Goal: Task Accomplishment & Management: Use online tool/utility

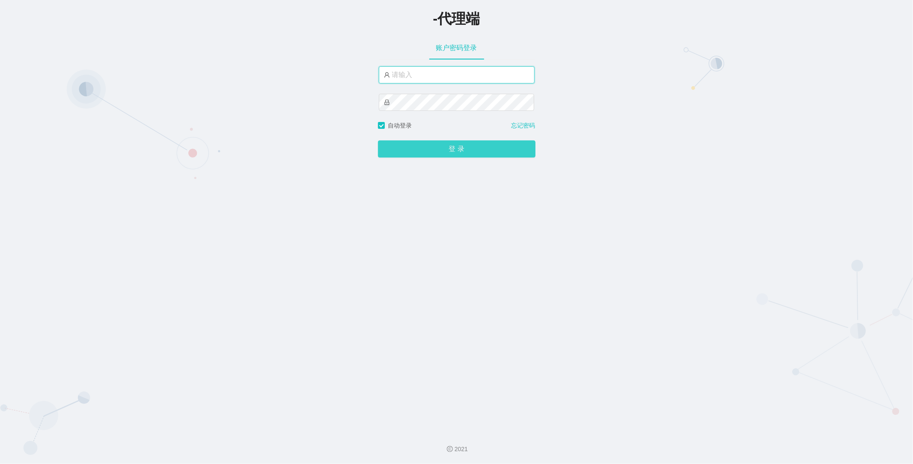
type input "azhong01"
click at [433, 143] on button "登 录" at bounding box center [457, 148] width 158 height 17
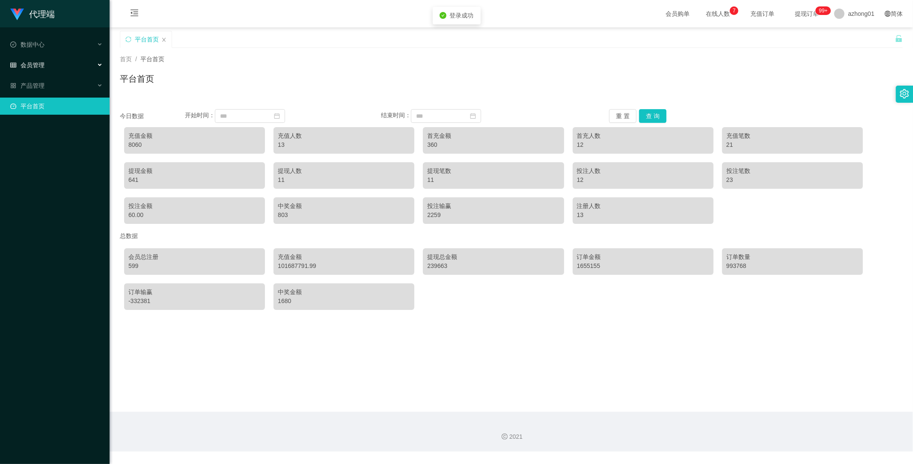
click at [40, 62] on span "会员管理" at bounding box center [27, 65] width 34 height 7
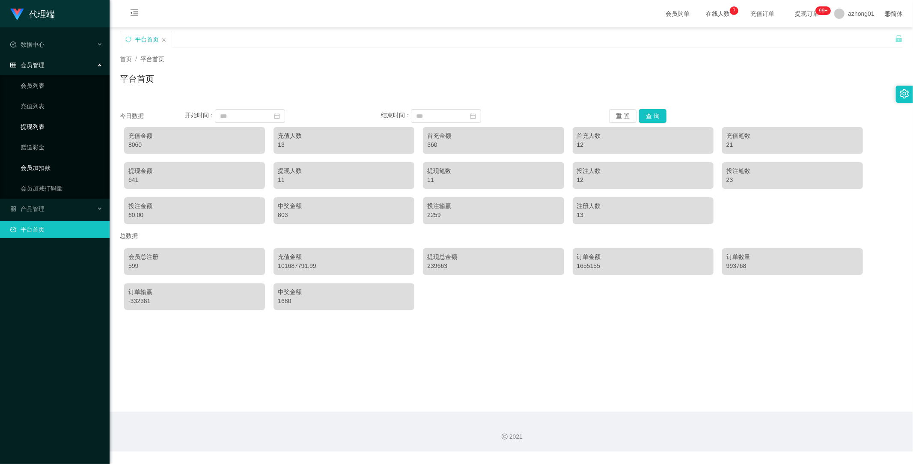
drag, startPoint x: 44, startPoint y: 121, endPoint x: 65, endPoint y: 176, distance: 58.4
click at [44, 122] on link "提现列表" at bounding box center [62, 126] width 82 height 17
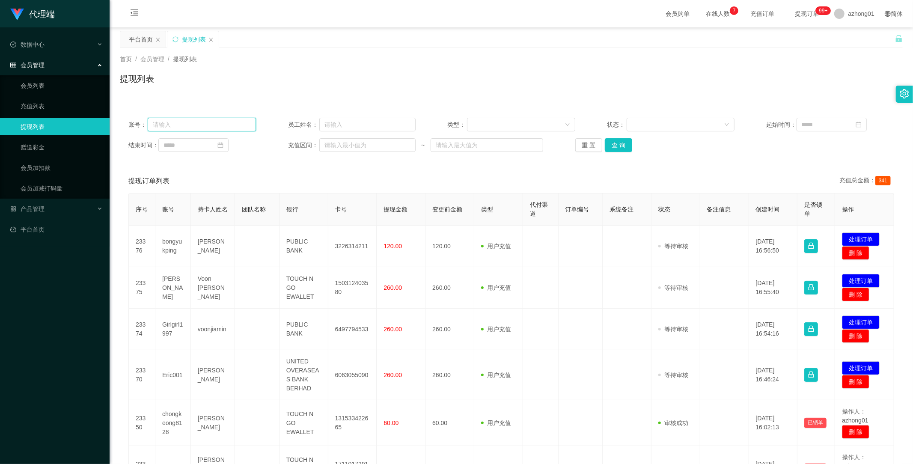
click at [205, 130] on input "text" at bounding box center [202, 125] width 108 height 14
paste input "[PERSON_NAME]"
click at [610, 145] on button "查 询" at bounding box center [618, 145] width 27 height 14
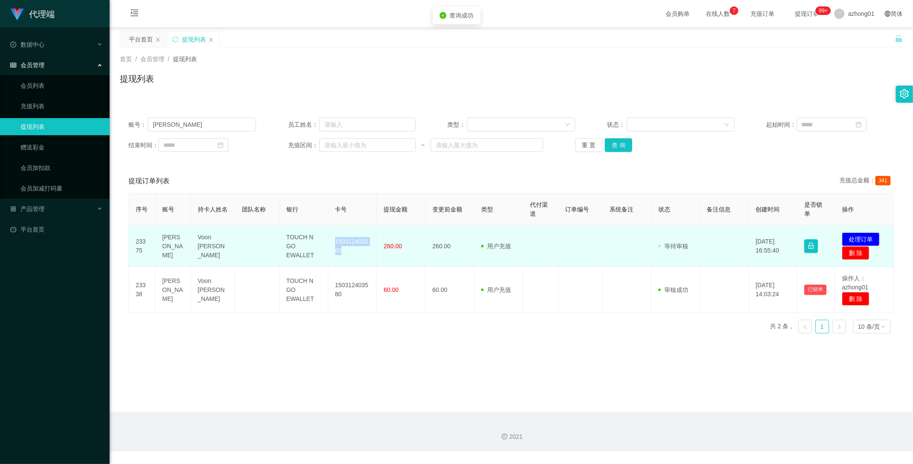
drag, startPoint x: 334, startPoint y: 241, endPoint x: 347, endPoint y: 253, distance: 18.5
click at [347, 253] on td "150312403580" at bounding box center [352, 247] width 49 height 42
copy td "150312403580"
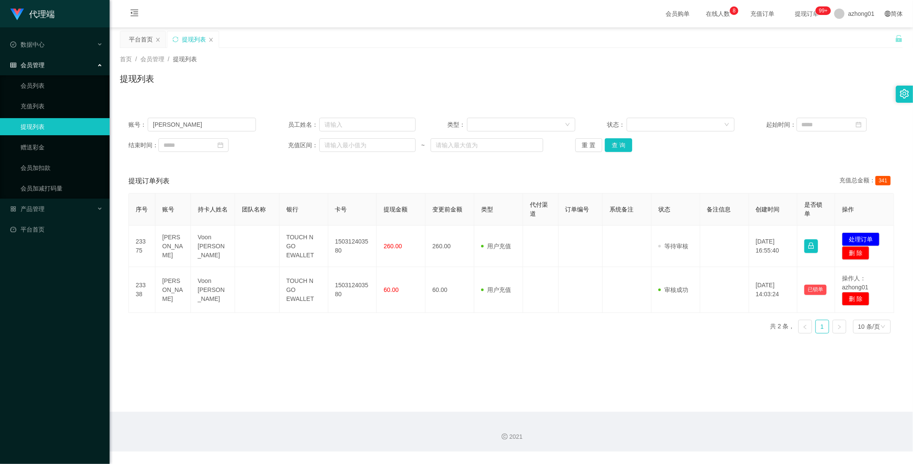
click at [517, 342] on main "关闭左侧 关闭右侧 关闭其它 刷新页面 平台首页 提现列表 首页 / 会员管理 / 提现列表 / 提现列表 账号： pauline 员工姓名： 类型： 状态：…" at bounding box center [512, 219] width 804 height 384
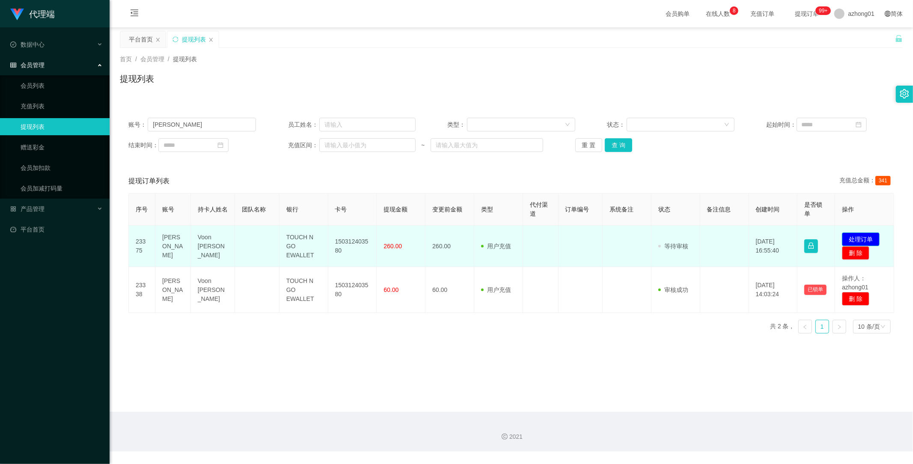
click at [843, 237] on button "处理订单" at bounding box center [861, 239] width 38 height 14
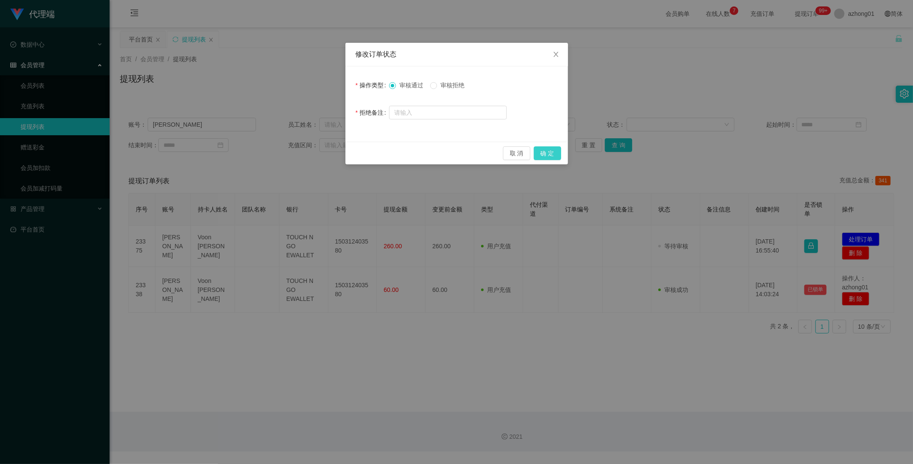
click at [554, 153] on button "确 定" at bounding box center [547, 153] width 27 height 14
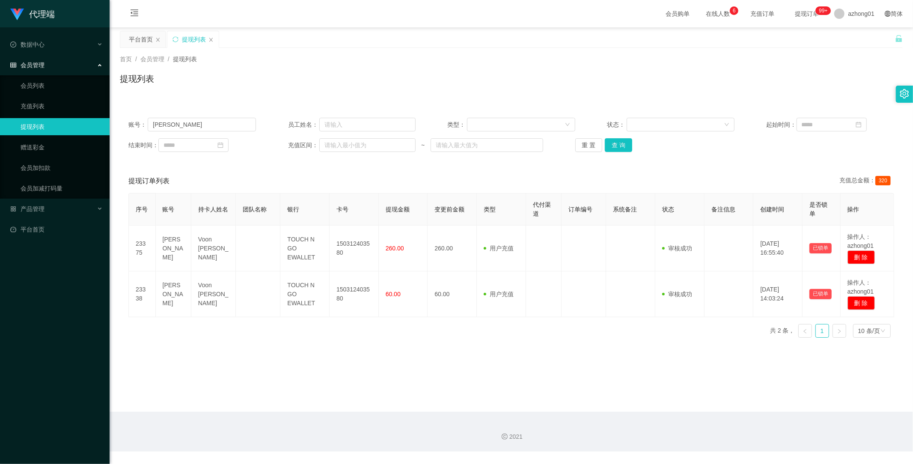
click at [374, 366] on main "关闭左侧 关闭右侧 关闭其它 刷新页面 平台首页 提现列表 首页 / 会员管理 / 提现列表 / 提现列表 账号： pauline 员工姓名： 类型： 状态：…" at bounding box center [512, 219] width 804 height 384
drag, startPoint x: 270, startPoint y: 406, endPoint x: 246, endPoint y: 388, distance: 29.6
click at [269, 406] on main "关闭左侧 关闭右侧 关闭其它 刷新页面 平台首页 提现列表 首页 / 会员管理 / 提现列表 / 提现列表 账号： pauline 员工姓名： 类型： 状态：…" at bounding box center [512, 219] width 804 height 384
drag, startPoint x: 185, startPoint y: 124, endPoint x: 76, endPoint y: 111, distance: 109.5
click at [73, 109] on section "代理端 数据中心 会员管理 会员列表 充值列表 提现列表 赠送彩金 会员加扣款 会员加减打码量 产品管理 平台首页 保存配置 重置配置 整体风格设置 主题色 …" at bounding box center [456, 226] width 913 height 452
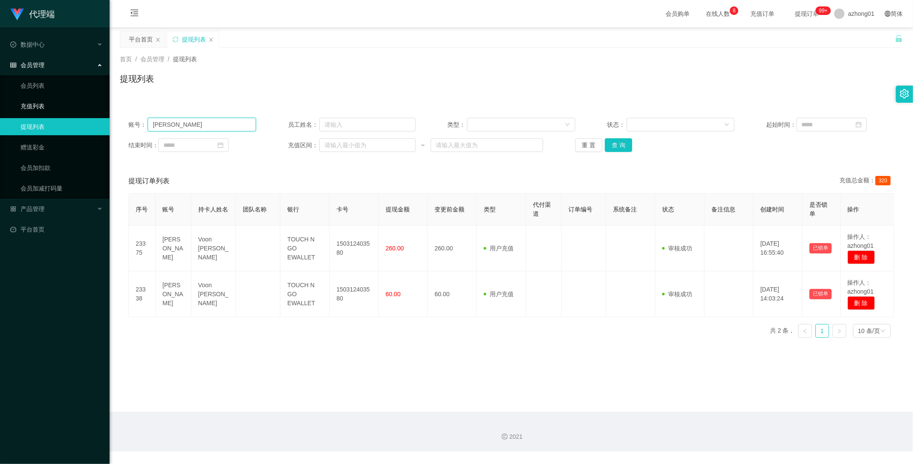
paste input "Eric001"
click at [606, 144] on button "查 询" at bounding box center [618, 145] width 27 height 14
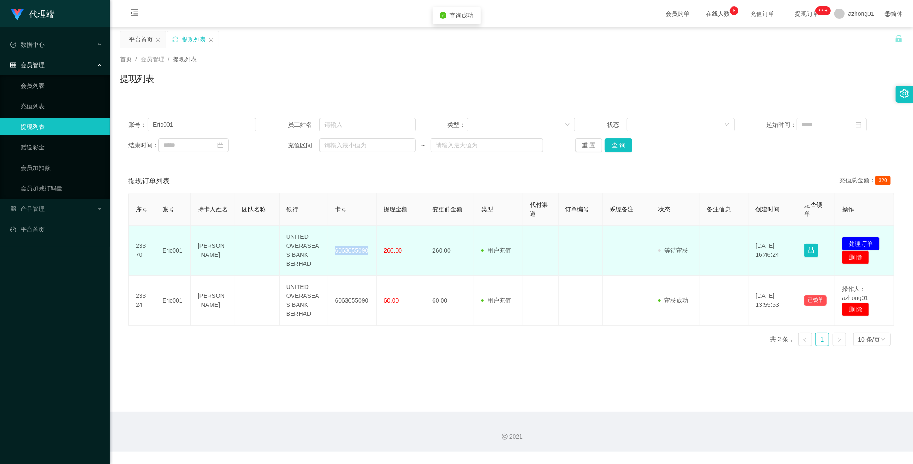
drag, startPoint x: 334, startPoint y: 246, endPoint x: 375, endPoint y: 253, distance: 41.2
click at [375, 253] on tr "23370 Eric001 [PERSON_NAME] CHEW UNITED OVERASEAS BANK BERHAD 6063055090 260.00…" at bounding box center [511, 251] width 765 height 50
copy td "6063055090"
click at [853, 240] on button "处理订单" at bounding box center [861, 244] width 38 height 14
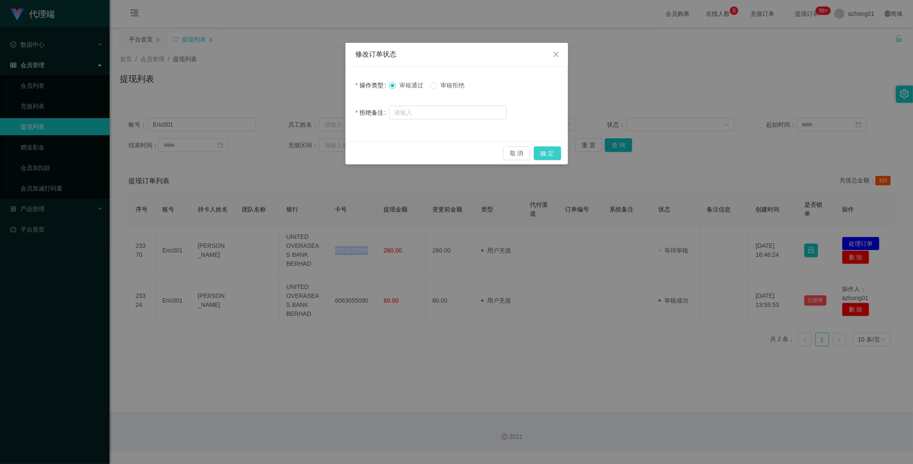
click at [553, 149] on button "确 定" at bounding box center [547, 153] width 27 height 14
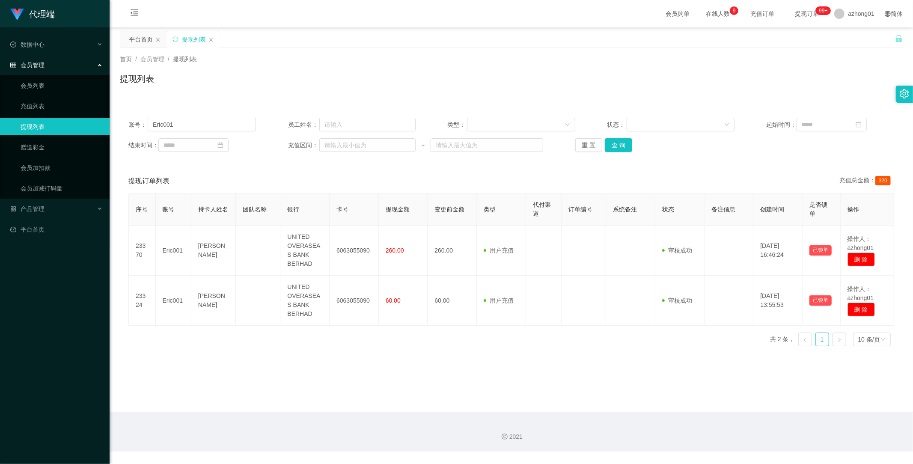
click at [352, 370] on main "关闭左侧 关闭右侧 关闭其它 刷新页面 平台首页 提现列表 首页 / 会员管理 / 提现列表 / 提现列表 账号： Eric001 员工姓名： 类型： 状态：…" at bounding box center [512, 219] width 804 height 384
click at [308, 366] on main "关闭左侧 关闭右侧 关闭其它 刷新页面 平台首页 提现列表 首页 / 会员管理 / 提现列表 / 提现列表 账号： Eric001 员工姓名： 类型： 状态：…" at bounding box center [512, 219] width 804 height 384
drag, startPoint x: 187, startPoint y: 121, endPoint x: 104, endPoint y: 114, distance: 83.4
click at [104, 114] on section "代理端 数据中心 会员管理 会员列表 充值列表 提现列表 赠送彩金 会员加扣款 会员加减打码量 产品管理 平台首页 保存配置 重置配置 整体风格设置 主题色 …" at bounding box center [456, 226] width 913 height 452
paste input "Girlgirl1997"
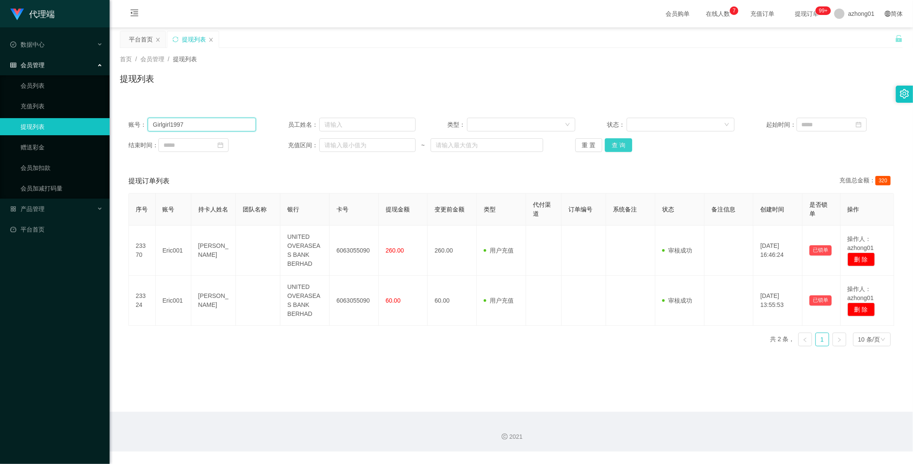
type input "Girlgirl1997"
click at [612, 143] on button "查 询" at bounding box center [618, 145] width 27 height 14
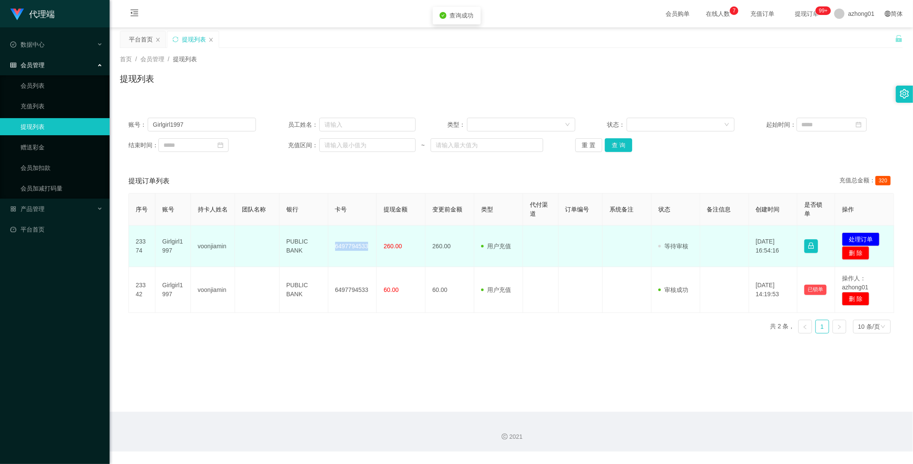
drag, startPoint x: 333, startPoint y: 245, endPoint x: 375, endPoint y: 246, distance: 42.8
click at [375, 246] on tr "23374 Girlgirl1997 voonjiamin PUBLIC BANK 6497794533 260.00 260.00 用户充值 人工扣款 审核…" at bounding box center [511, 247] width 765 height 42
copy td "6497794533"
click at [846, 235] on button "处理订单" at bounding box center [861, 239] width 38 height 14
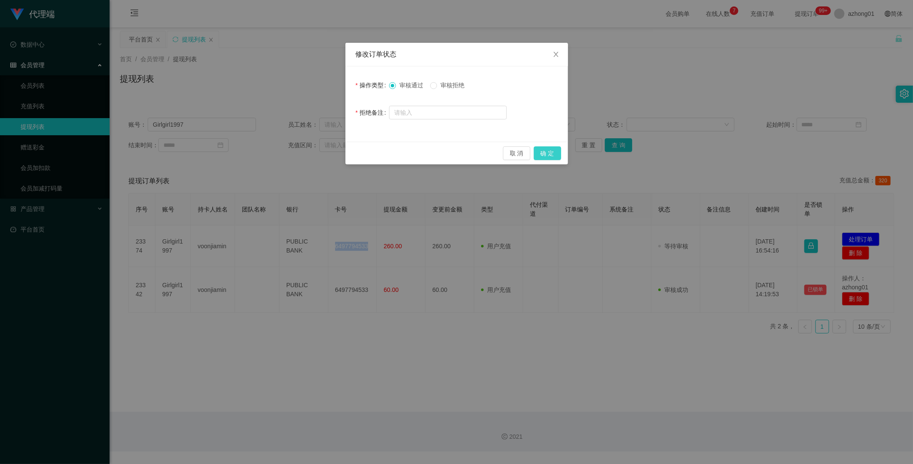
click at [548, 154] on button "确 定" at bounding box center [547, 153] width 27 height 14
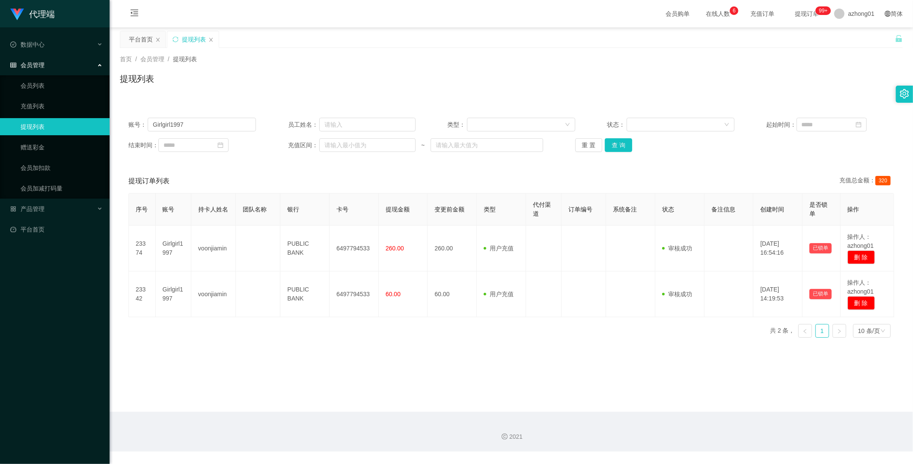
click at [372, 392] on main "关闭左侧 关闭右侧 关闭其它 刷新页面 平台首页 提现列表 首页 / 会员管理 / 提现列表 / 提现列表 账号： Girlgirl1997 员工姓名： 类型…" at bounding box center [512, 219] width 804 height 384
drag, startPoint x: 203, startPoint y: 124, endPoint x: 73, endPoint y: 113, distance: 130.2
click at [71, 113] on section "代理端 数据中心 会员管理 会员列表 充值列表 提现列表 赠送彩金 会员加扣款 会员加减打码量 产品管理 平台首页 保存配置 重置配置 整体风格设置 主题色 …" at bounding box center [456, 226] width 913 height 452
click at [622, 144] on button "查 询" at bounding box center [618, 145] width 27 height 14
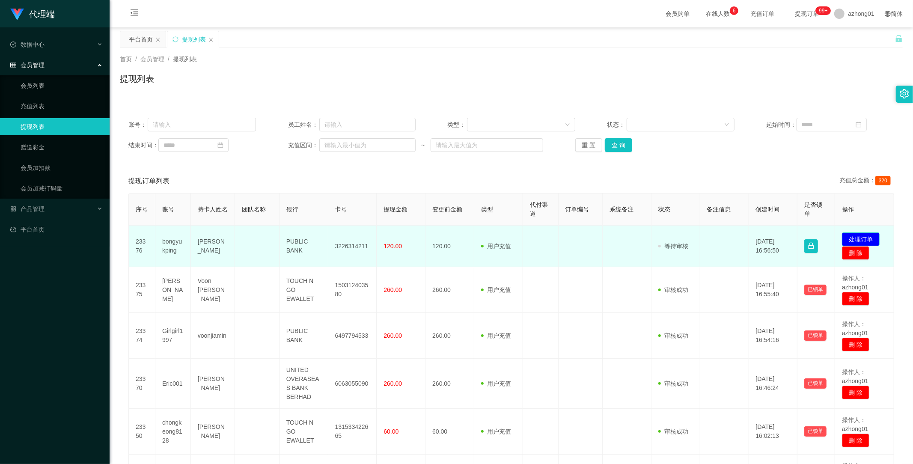
click at [865, 234] on button "处理订单" at bounding box center [861, 239] width 38 height 14
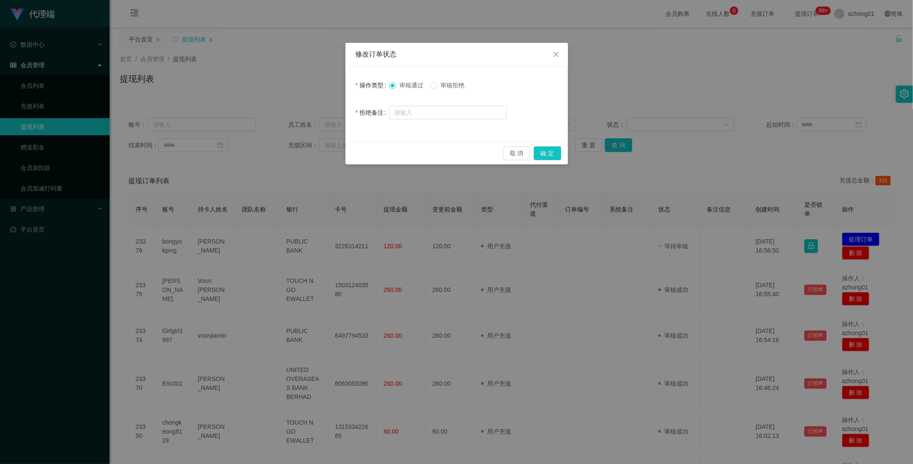
click at [454, 89] on label "审核拒绝" at bounding box center [449, 85] width 38 height 9
click at [549, 154] on button "确 定" at bounding box center [547, 153] width 27 height 14
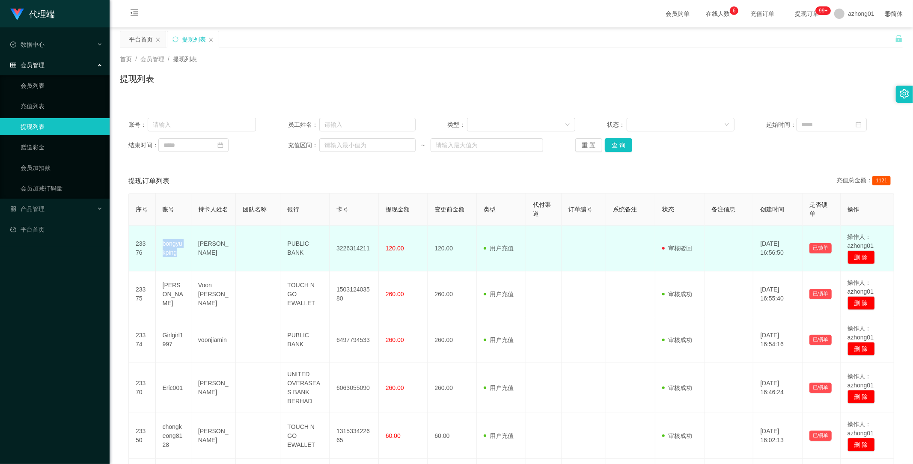
drag, startPoint x: 163, startPoint y: 244, endPoint x: 183, endPoint y: 256, distance: 23.6
click at [182, 253] on td "bongyukping" at bounding box center [174, 249] width 36 height 46
copy td "bongyukping"
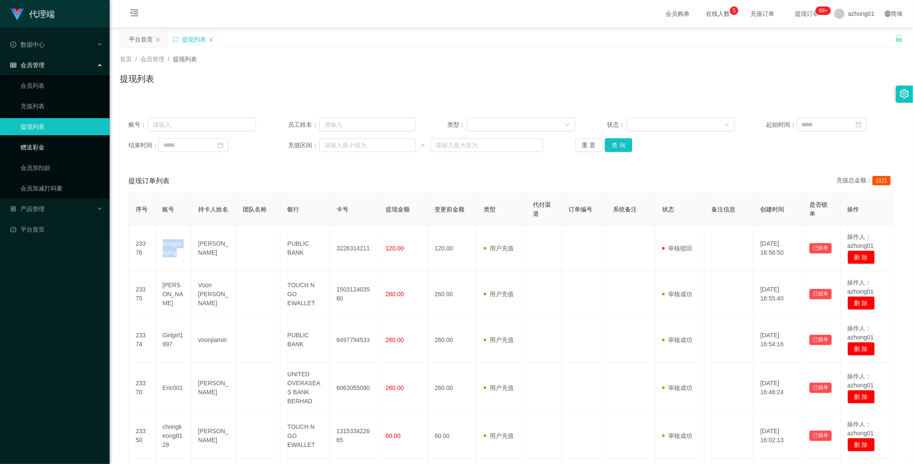
click at [48, 148] on link "赠送彩金" at bounding box center [62, 147] width 82 height 17
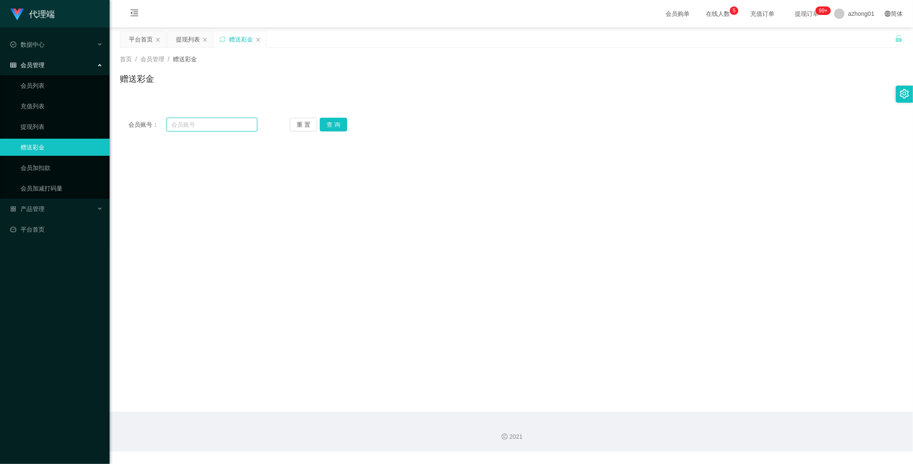
click at [213, 127] on input "text" at bounding box center [212, 125] width 91 height 14
paste input "bongyukping"
click at [341, 123] on button "查 询" at bounding box center [333, 125] width 27 height 14
drag, startPoint x: 200, startPoint y: 120, endPoint x: 137, endPoint y: 113, distance: 63.0
click at [137, 113] on div "会员账号： bongyukping 重 置 查 询 会员账号 bongyukping 会员姓名 [PERSON_NAME] 账号余额 120.00 操作类型 …" at bounding box center [511, 211] width 783 height 204
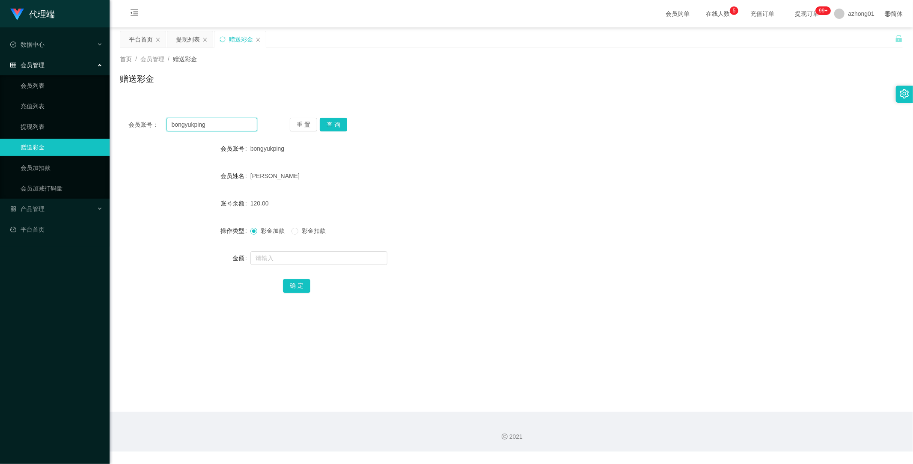
paste input "chongkeong8128"
click at [339, 122] on button "查 询" at bounding box center [333, 125] width 27 height 14
drag, startPoint x: 247, startPoint y: 397, endPoint x: 215, endPoint y: 374, distance: 39.8
click at [243, 395] on main "关闭左侧 关闭右侧 关闭其它 刷新页面 平台首页 提现列表 赠送彩金 首页 / 会员管理 / 赠送彩金 / 赠送彩金 会员账号： chongkeong8128…" at bounding box center [512, 219] width 804 height 384
drag, startPoint x: 225, startPoint y: 127, endPoint x: 134, endPoint y: 109, distance: 92.5
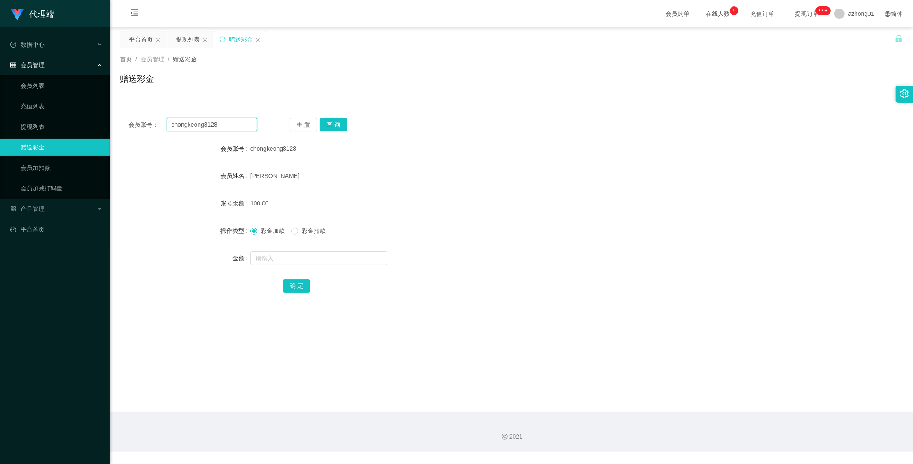
click at [127, 106] on div "会员账号： chongkeong8128 重 置 查 询 会员账号 chongkeong8128 会员姓名 [PERSON_NAME] 账号余额 100.00…" at bounding box center [511, 206] width 783 height 214
paste input "bongyukping"
click at [335, 123] on button "查 询" at bounding box center [333, 125] width 27 height 14
drag, startPoint x: 217, startPoint y: 408, endPoint x: 213, endPoint y: 405, distance: 5.4
click at [213, 405] on main "关闭左侧 关闭右侧 关闭其它 刷新页面 平台首页 提现列表 赠送彩金 首页 / 会员管理 / 赠送彩金 / 赠送彩金 会员账号： [PERSON_NAME] …" at bounding box center [512, 219] width 804 height 384
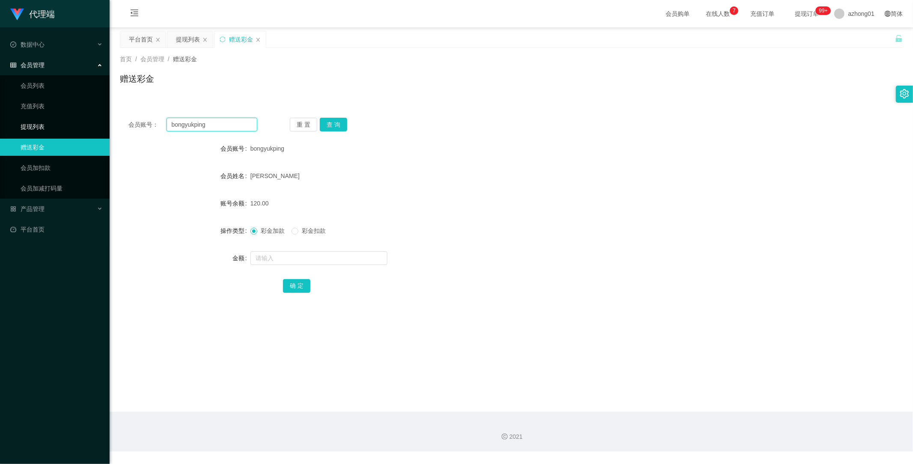
drag, startPoint x: 222, startPoint y: 123, endPoint x: 97, endPoint y: 121, distance: 125.0
click at [92, 120] on section "代理端 数据中心 会员管理 会员列表 充值列表 提现列表 赠送彩金 会员加扣款 会员加减打码量 产品管理 平台首页 保存配置 重置配置 整体风格设置 主题色 …" at bounding box center [456, 226] width 913 height 452
paste input "0166604439"
type input "0166604439"
click at [340, 127] on button "查 询" at bounding box center [333, 125] width 27 height 14
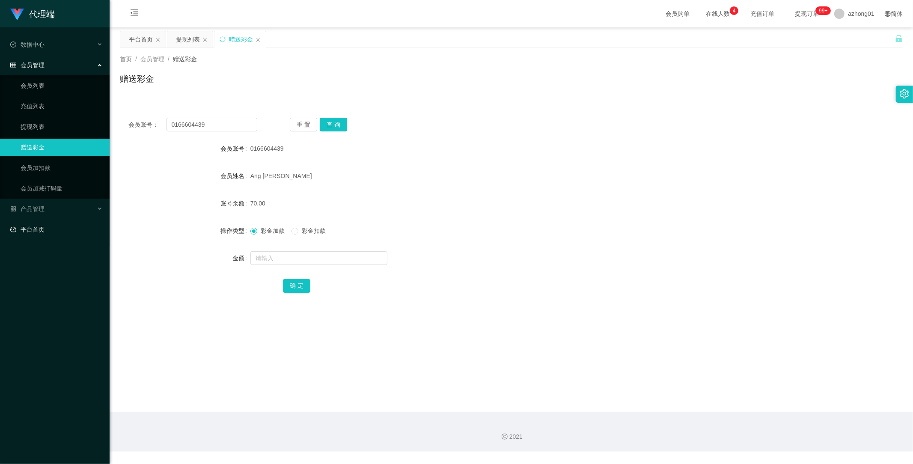
click at [36, 229] on link "平台首页" at bounding box center [56, 229] width 92 height 17
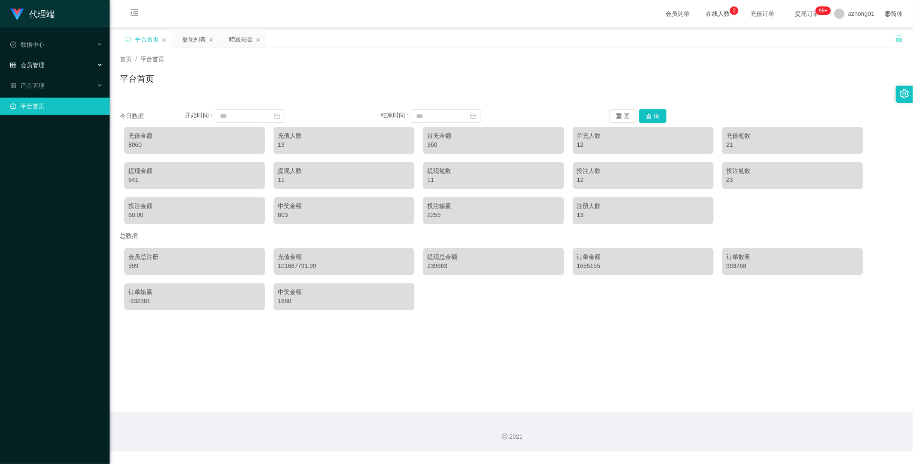
click at [36, 66] on span "会员管理" at bounding box center [27, 65] width 34 height 7
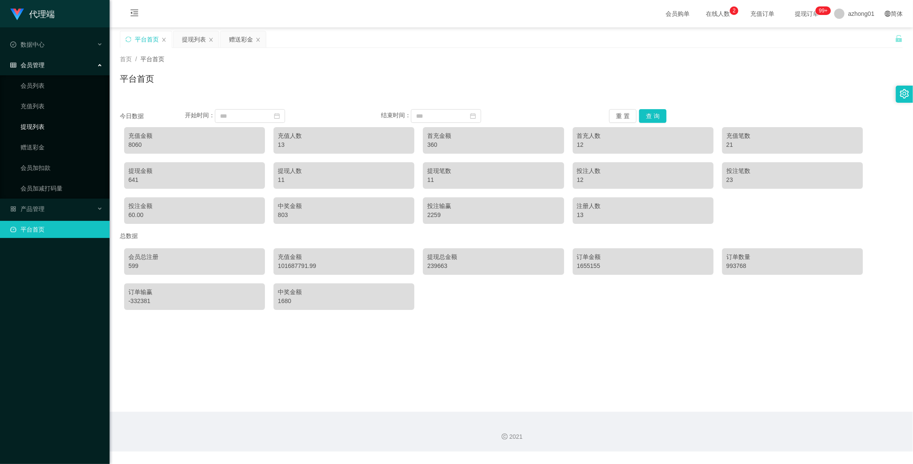
click at [45, 122] on link "提现列表" at bounding box center [62, 126] width 82 height 17
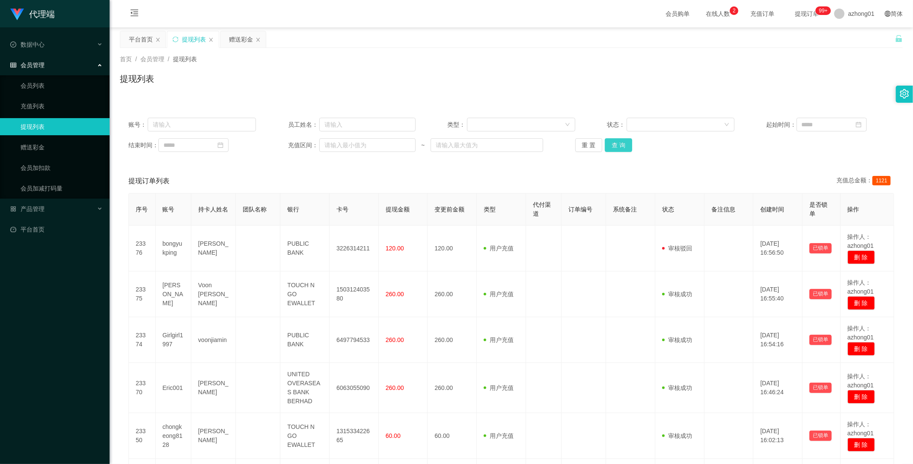
click at [624, 143] on button "查 询" at bounding box center [618, 145] width 27 height 14
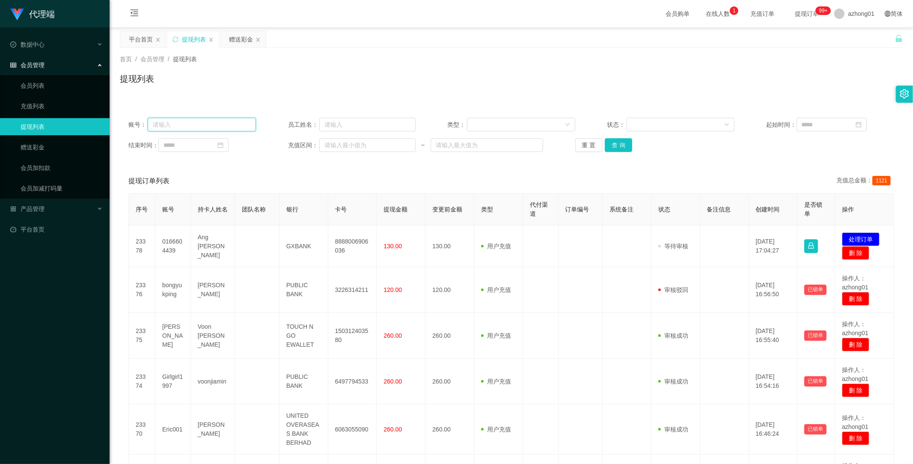
click at [211, 122] on input "text" at bounding box center [202, 125] width 108 height 14
paste input "0166604439"
type input "0166604439"
click at [606, 146] on button "查 询" at bounding box center [618, 145] width 27 height 14
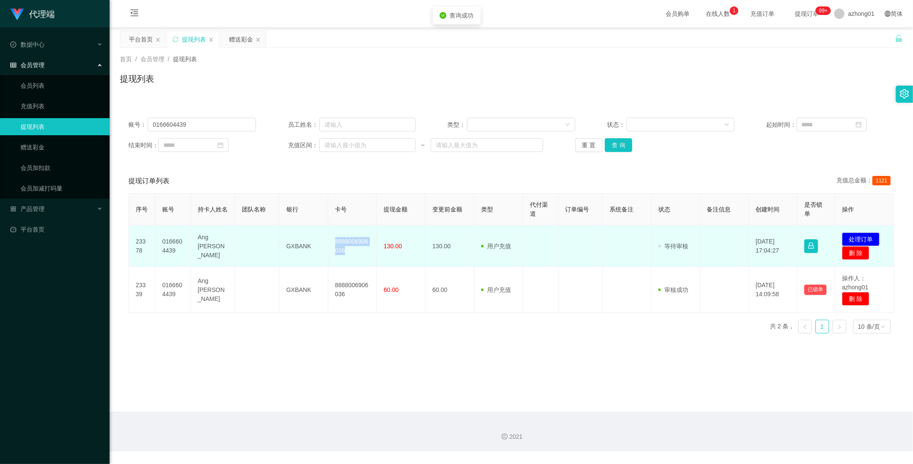
drag, startPoint x: 332, startPoint y: 240, endPoint x: 364, endPoint y: 260, distance: 37.9
click at [364, 260] on td "8888006906036" at bounding box center [352, 247] width 49 height 42
copy td "8888006906036"
click at [852, 237] on button "处理订单" at bounding box center [861, 239] width 38 height 14
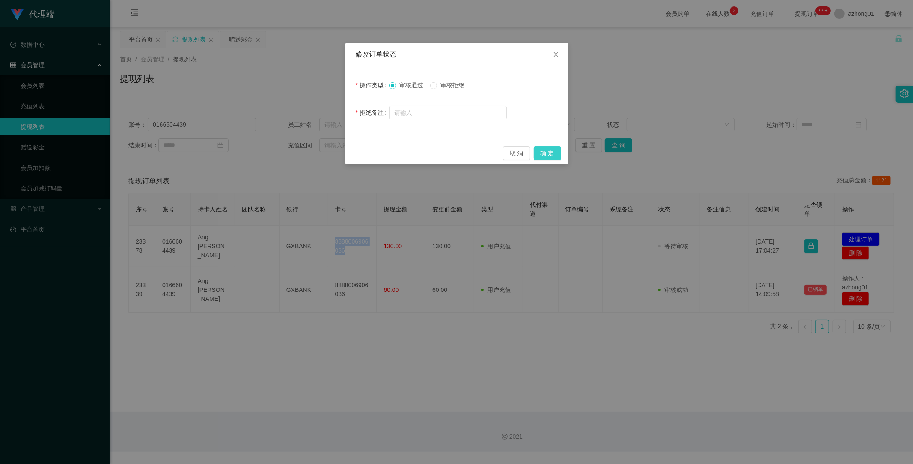
click at [551, 155] on button "确 定" at bounding box center [547, 153] width 27 height 14
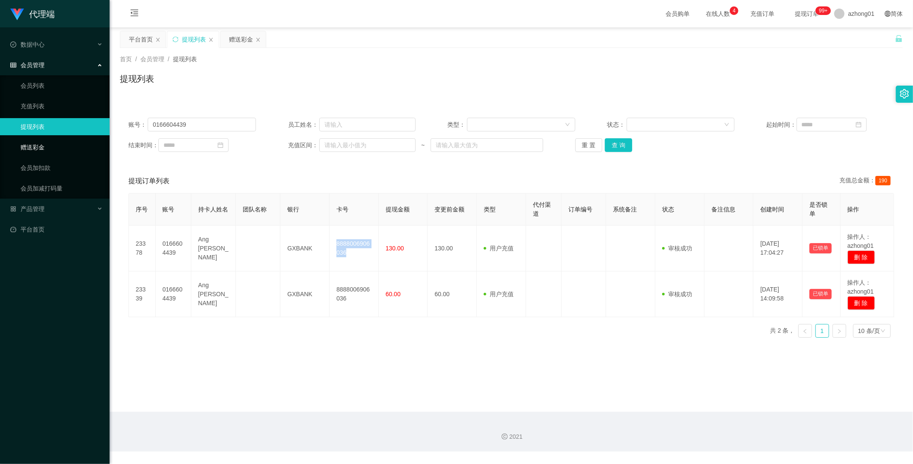
click at [31, 151] on link "赠送彩金" at bounding box center [62, 147] width 82 height 17
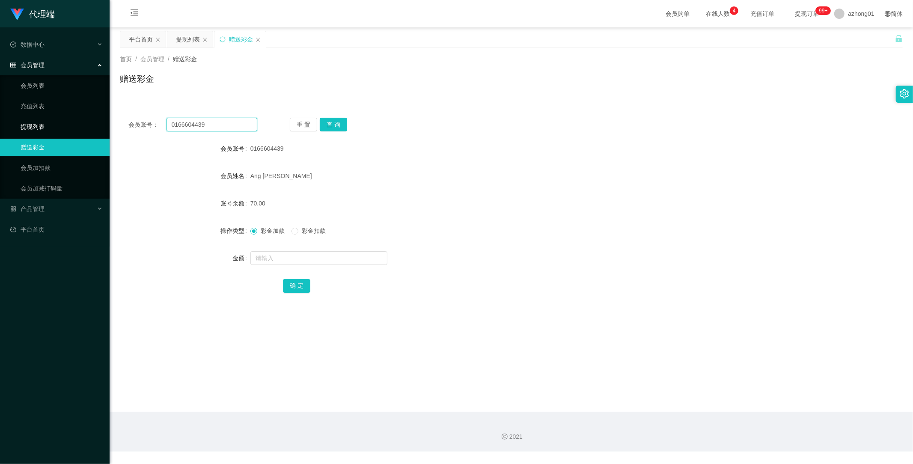
drag, startPoint x: 215, startPoint y: 125, endPoint x: 94, endPoint y: 121, distance: 120.8
click at [93, 121] on section "代理端 数据中心 会员管理 会员列表 充值列表 提现列表 赠送彩金 会员加扣款 会员加减打码量 产品管理 平台首页 保存配置 重置配置 整体风格设置 主题色 …" at bounding box center [456, 226] width 913 height 452
paste input "chongkeong8128"
click at [337, 123] on button "查 询" at bounding box center [333, 125] width 27 height 14
drag, startPoint x: 208, startPoint y: 393, endPoint x: 164, endPoint y: 369, distance: 50.4
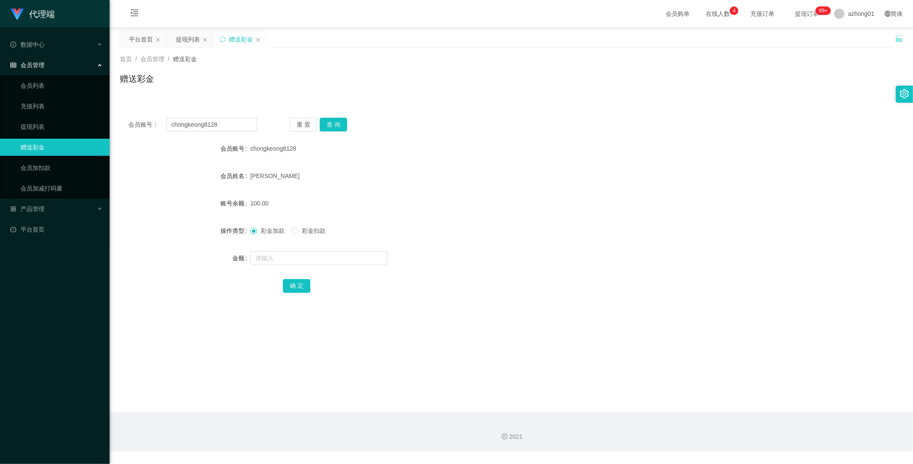
click at [197, 385] on main "关闭左侧 关闭右侧 关闭其它 刷新页面 平台首页 提现列表 赠送彩金 首页 / 会员管理 / 赠送彩金 / 赠送彩金 会员账号： chongkeong8128…" at bounding box center [512, 219] width 804 height 384
drag, startPoint x: 236, startPoint y: 126, endPoint x: 143, endPoint y: 121, distance: 93.9
click at [142, 120] on div "会员账号： chongkeong8128" at bounding box center [192, 125] width 129 height 14
paste input "bongyukping"
type input "bongyukping"
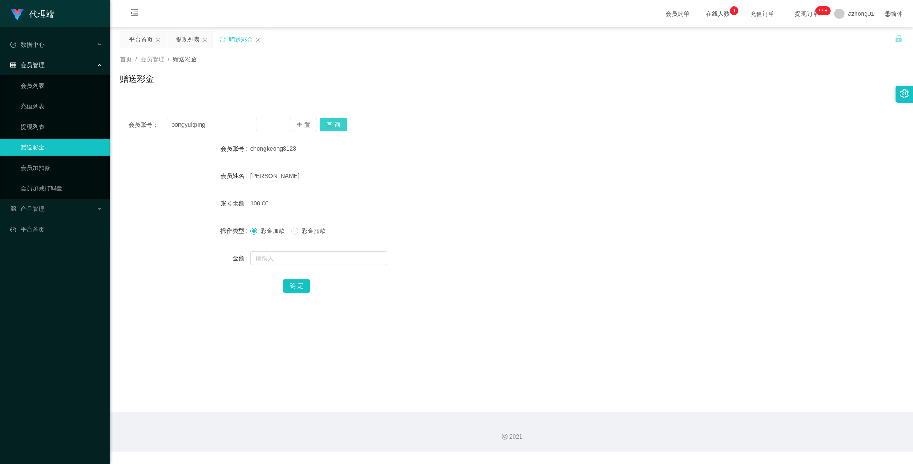
click at [336, 123] on button "查 询" at bounding box center [333, 125] width 27 height 14
click at [331, 125] on button "查 询" at bounding box center [333, 125] width 27 height 14
click at [333, 129] on button "查 询" at bounding box center [333, 125] width 27 height 14
click at [43, 127] on link "提现列表" at bounding box center [62, 126] width 82 height 17
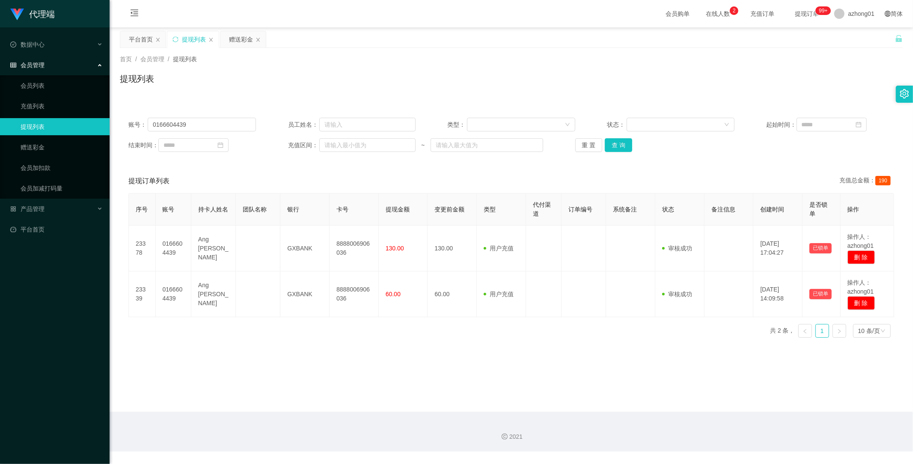
click at [208, 366] on main "关闭左侧 关闭右侧 关闭其它 刷新页面 平台首页 提现列表 赠送彩金 首页 / 会员管理 / 提现列表 / 提现列表 账号： 0166604439 员工姓名：…" at bounding box center [512, 219] width 804 height 384
click at [34, 146] on link "赠送彩金" at bounding box center [62, 147] width 82 height 17
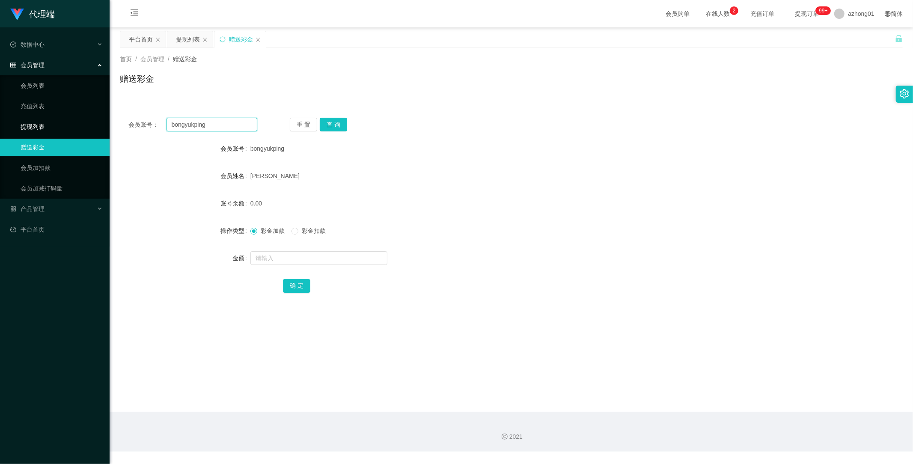
drag, startPoint x: 228, startPoint y: 125, endPoint x: 104, endPoint y: 121, distance: 123.8
click at [104, 121] on section "代理端 数据中心 会员管理 会员列表 充值列表 提现列表 赠送彩金 会员加扣款 会员加减打码量 产品管理 平台首页 保存配置 重置配置 整体风格设置 主题色 …" at bounding box center [456, 226] width 913 height 452
click at [336, 122] on button "查 询" at bounding box center [333, 125] width 27 height 14
click at [42, 125] on link "提现列表" at bounding box center [62, 126] width 82 height 17
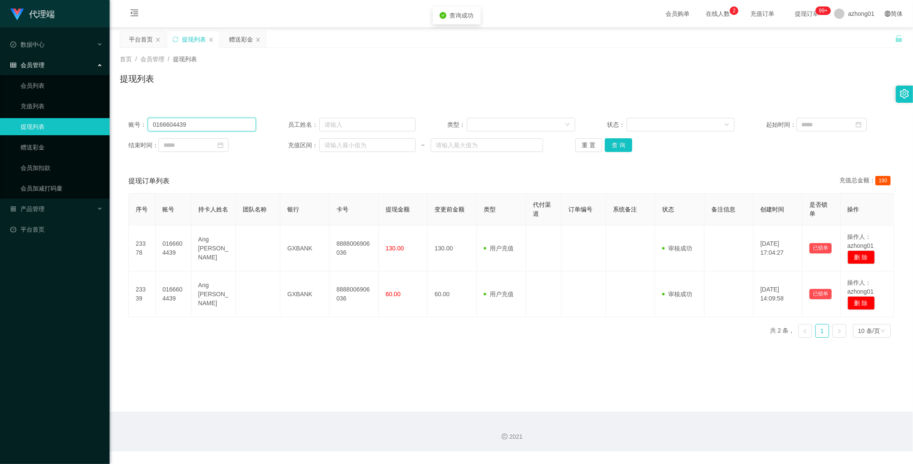
drag, startPoint x: 206, startPoint y: 127, endPoint x: 98, endPoint y: 127, distance: 108.3
click at [98, 127] on section "代理端 数据中心 会员管理 会员列表 充值列表 提现列表 赠送彩金 会员加扣款 会员加减打码量 产品管理 平台首页 保存配置 重置配置 整体风格设置 主题色 …" at bounding box center [456, 226] width 913 height 452
paste input "bongyukping"
drag, startPoint x: 613, startPoint y: 143, endPoint x: 612, endPoint y: 148, distance: 5.6
click at [613, 145] on button "查 询" at bounding box center [618, 145] width 27 height 14
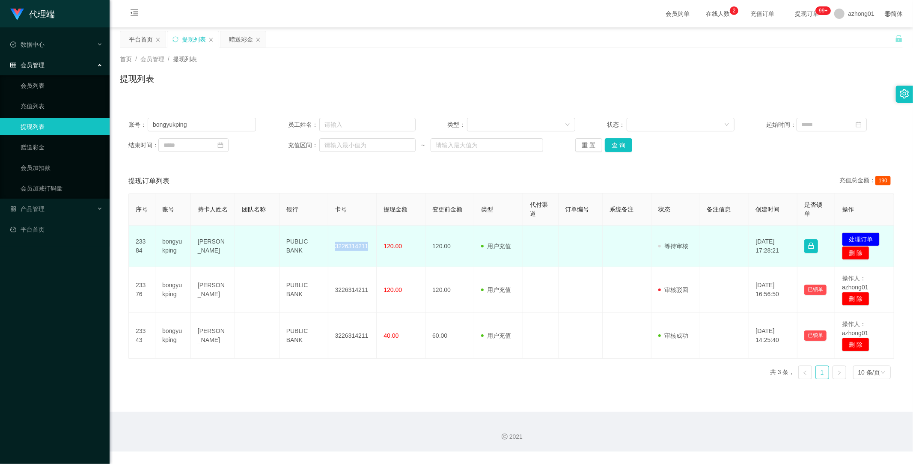
drag, startPoint x: 332, startPoint y: 244, endPoint x: 368, endPoint y: 248, distance: 36.2
click at [368, 248] on td "3226314211" at bounding box center [352, 247] width 49 height 42
copy td "3226314211"
click at [858, 238] on button "处理订单" at bounding box center [861, 239] width 38 height 14
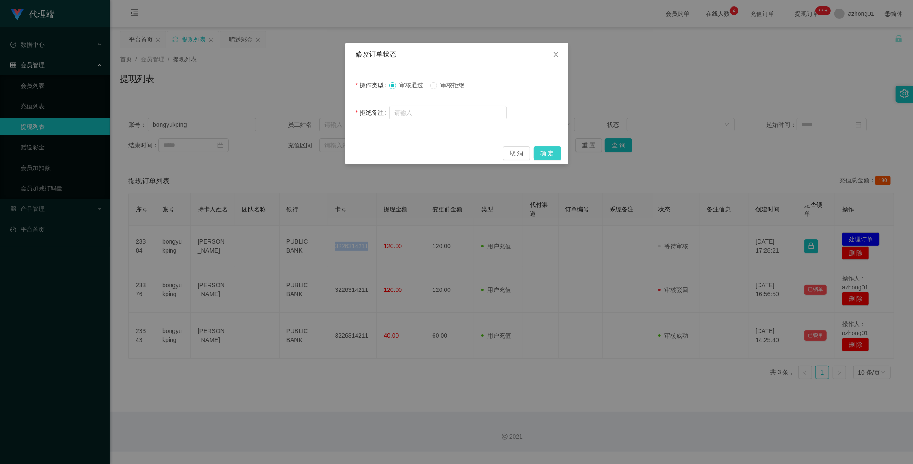
click at [553, 153] on button "确 定" at bounding box center [547, 153] width 27 height 14
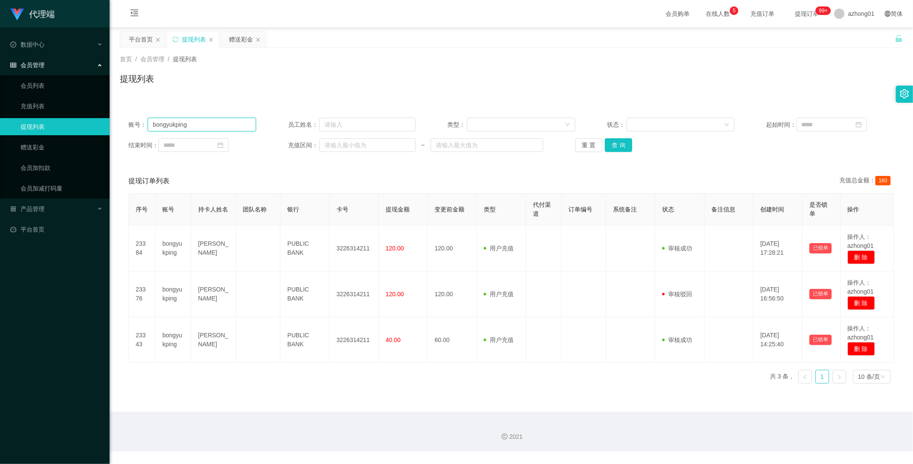
drag, startPoint x: 193, startPoint y: 122, endPoint x: 117, endPoint y: 122, distance: 75.8
click at [101, 113] on section "代理端 数据中心 会员管理 会员列表 充值列表 提现列表 赠送彩金 会员加扣款 会员加减打码量 产品管理 平台首页 保存配置 重置配置 整体风格设置 主题色 …" at bounding box center [456, 226] width 913 height 452
paste input "Girlgirl1997"
click at [606, 144] on button "查 询" at bounding box center [618, 145] width 27 height 14
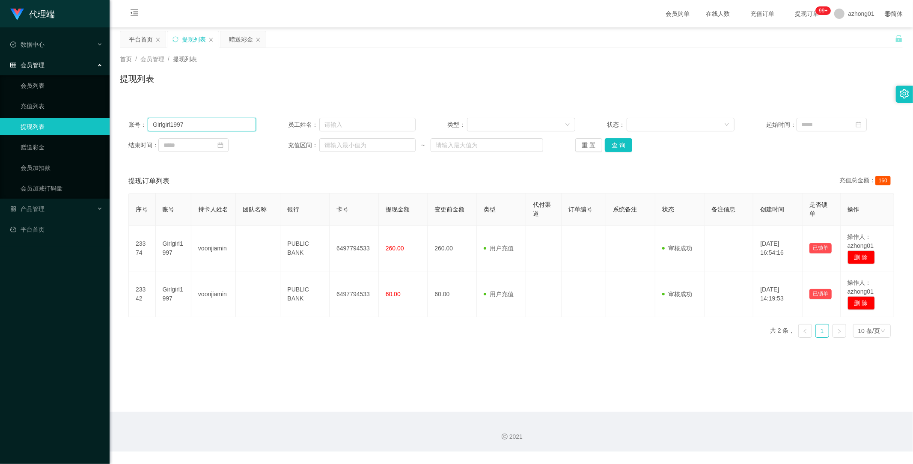
drag, startPoint x: 203, startPoint y: 125, endPoint x: 101, endPoint y: 123, distance: 101.9
click at [101, 123] on section "代理端 数据中心 会员管理 会员列表 充值列表 提现列表 赠送彩金 会员加扣款 会员加减打码量 产品管理 平台首页 保存配置 重置配置 整体风格设置 主题色 …" at bounding box center [456, 226] width 913 height 452
paste input "chongkeong8128"
type input "chongkeong8128"
click at [615, 146] on button "查 询" at bounding box center [618, 145] width 27 height 14
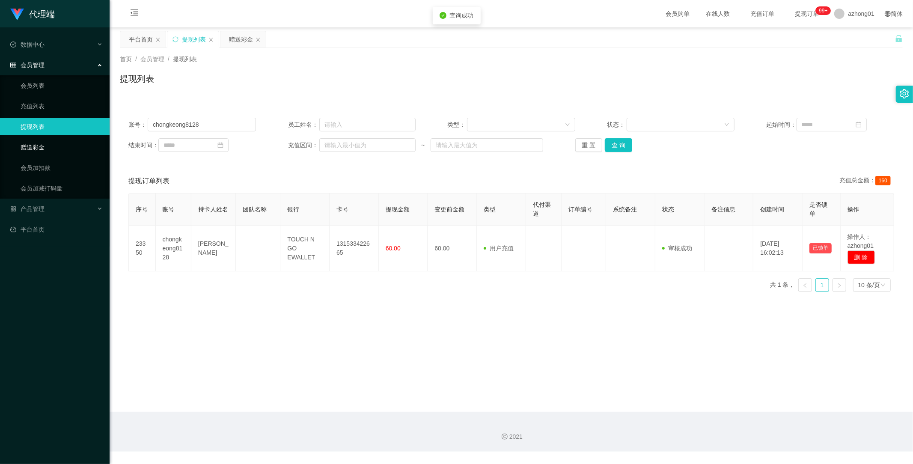
click at [38, 143] on link "赠送彩金" at bounding box center [62, 147] width 82 height 17
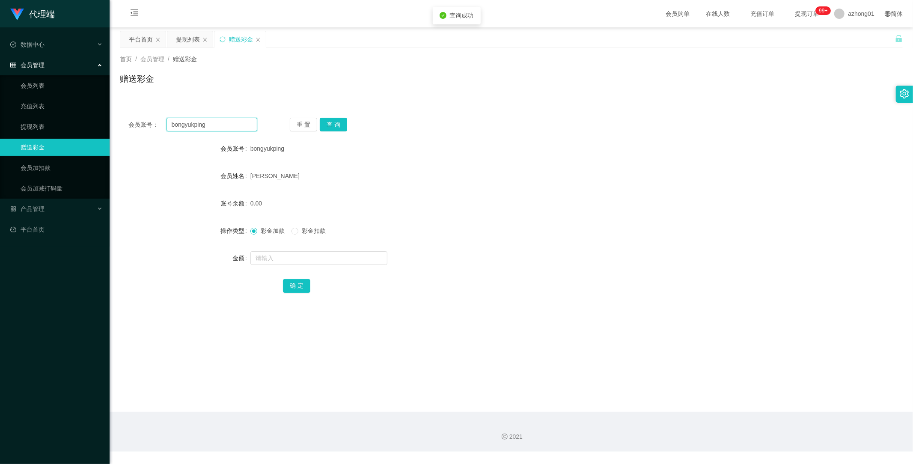
drag, startPoint x: 210, startPoint y: 126, endPoint x: 129, endPoint y: 130, distance: 81.4
click at [110, 123] on main "关闭左侧 关闭右侧 关闭其它 刷新页面 平台首页 提现列表 赠送彩金 首页 / 会员管理 / 赠送彩金 / 赠送彩金 会员账号： [PERSON_NAME] …" at bounding box center [512, 219] width 804 height 384
paste input "chongkeong8128"
drag, startPoint x: 330, startPoint y: 119, endPoint x: 337, endPoint y: 122, distance: 7.9
click at [330, 119] on button "查 询" at bounding box center [333, 125] width 27 height 14
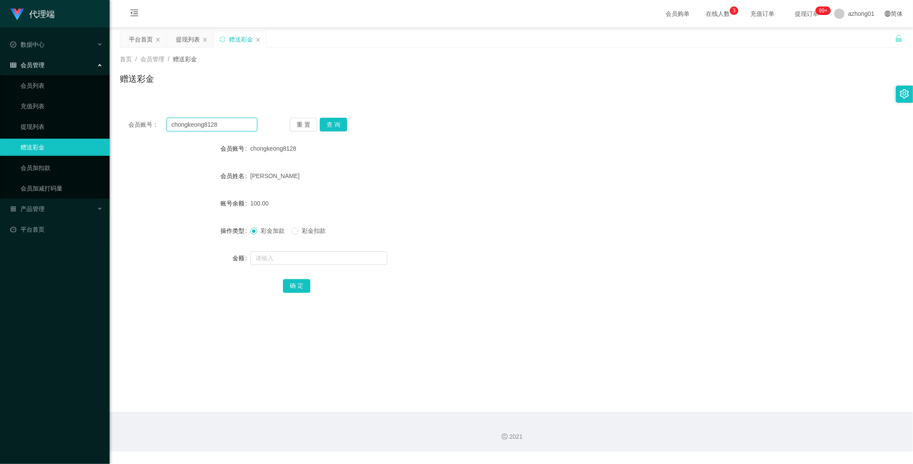
drag, startPoint x: 232, startPoint y: 125, endPoint x: 138, endPoint y: 113, distance: 94.5
click at [138, 113] on div "会员账号： chongkeong8128 重 置 查 询 会员账号 chongkeong8128 会员姓名 [PERSON_NAME] 账号余额 100.00…" at bounding box center [511, 211] width 783 height 204
paste input "text"
type input "chongkeong8128"
click at [332, 123] on button "查 询" at bounding box center [333, 125] width 27 height 14
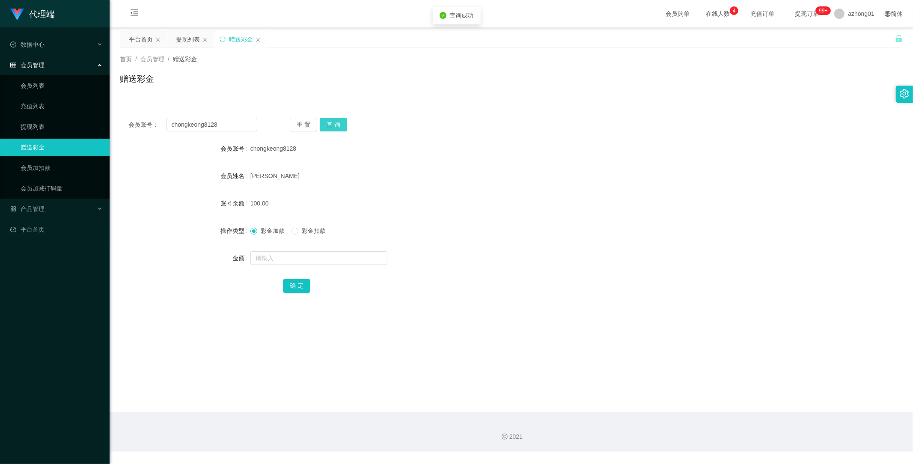
click at [333, 125] on button "查 询" at bounding box center [333, 125] width 27 height 14
